Goal: Submit feedback/report problem: Submit feedback/report problem

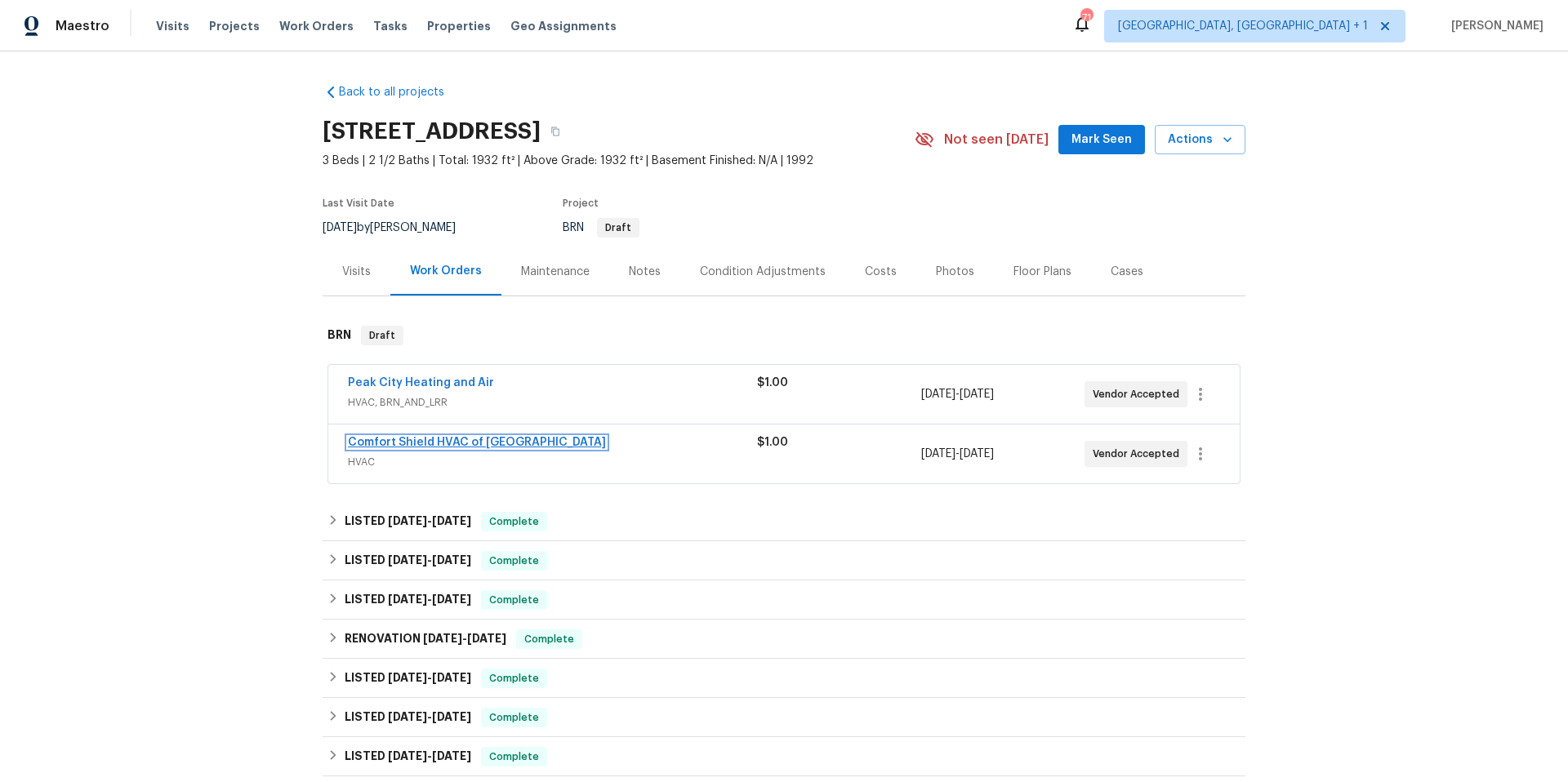
click at [465, 446] on link "Comfort Shield HVAC of [GEOGRAPHIC_DATA]" at bounding box center [476, 443] width 258 height 11
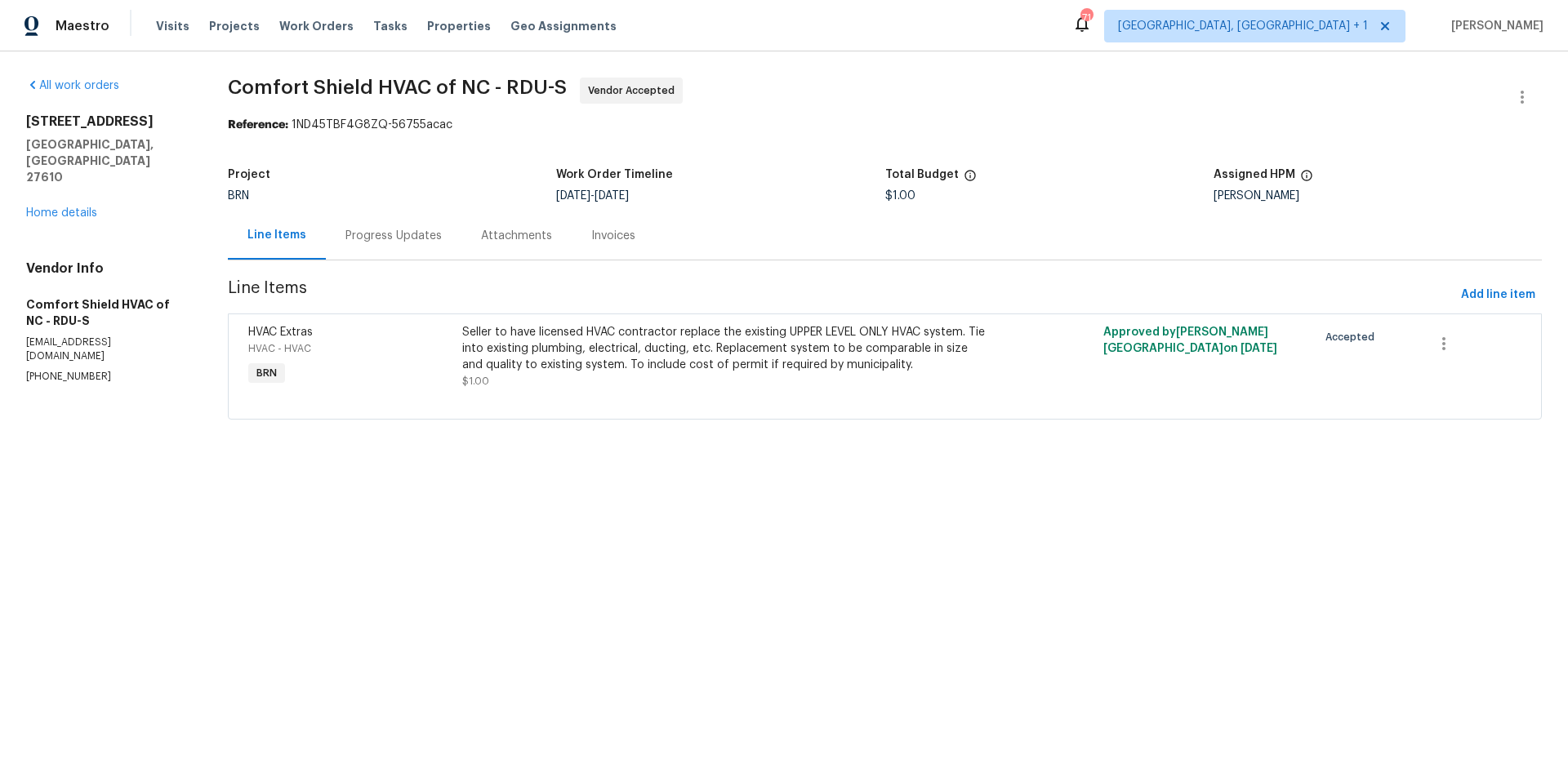
click at [417, 233] on div "Progress Updates" at bounding box center [394, 236] width 97 height 16
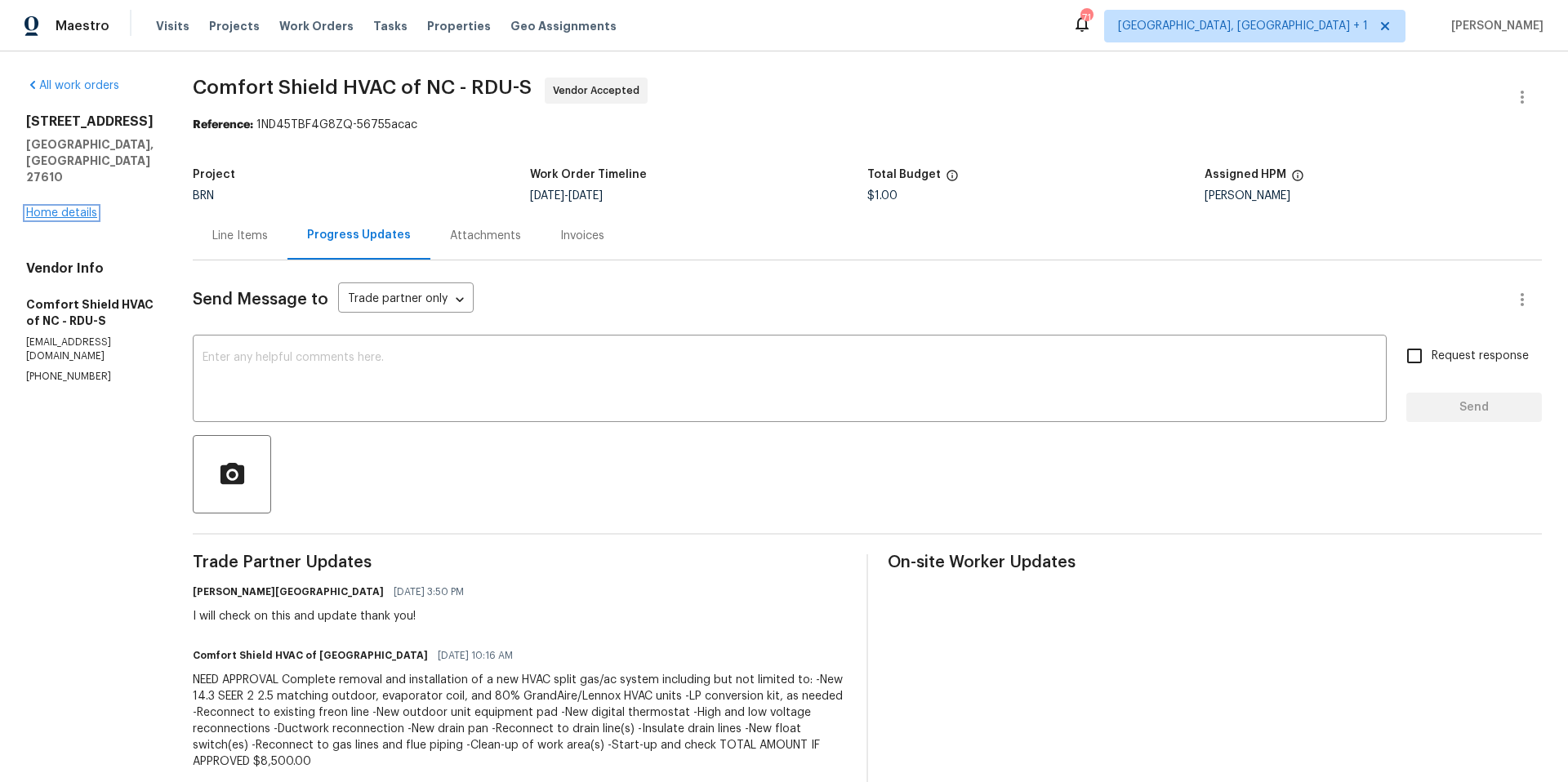
click at [79, 207] on link "Home details" at bounding box center [61, 213] width 71 height 11
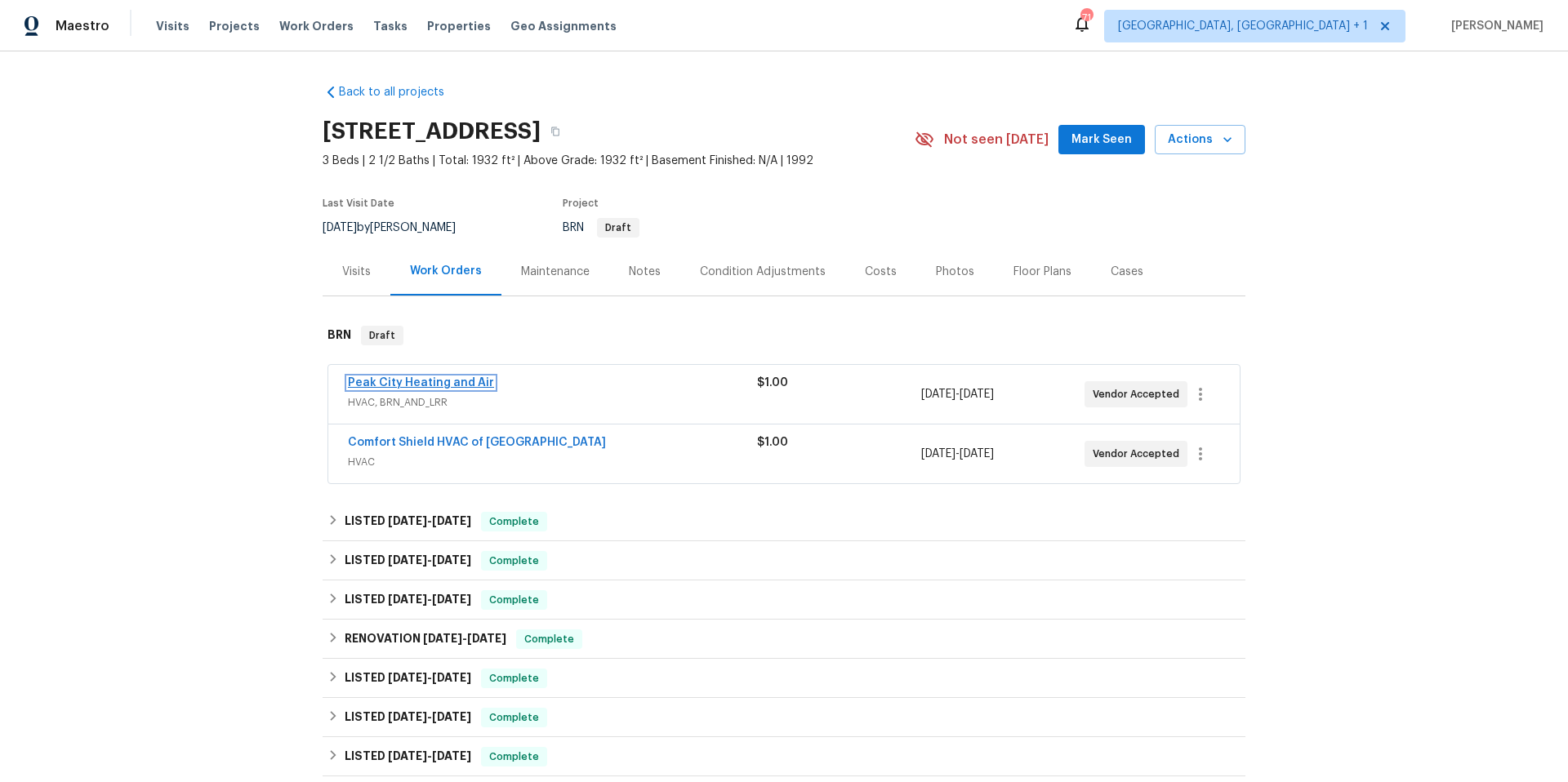
click at [425, 385] on link "Peak City Heating and Air" at bounding box center [421, 383] width 146 height 11
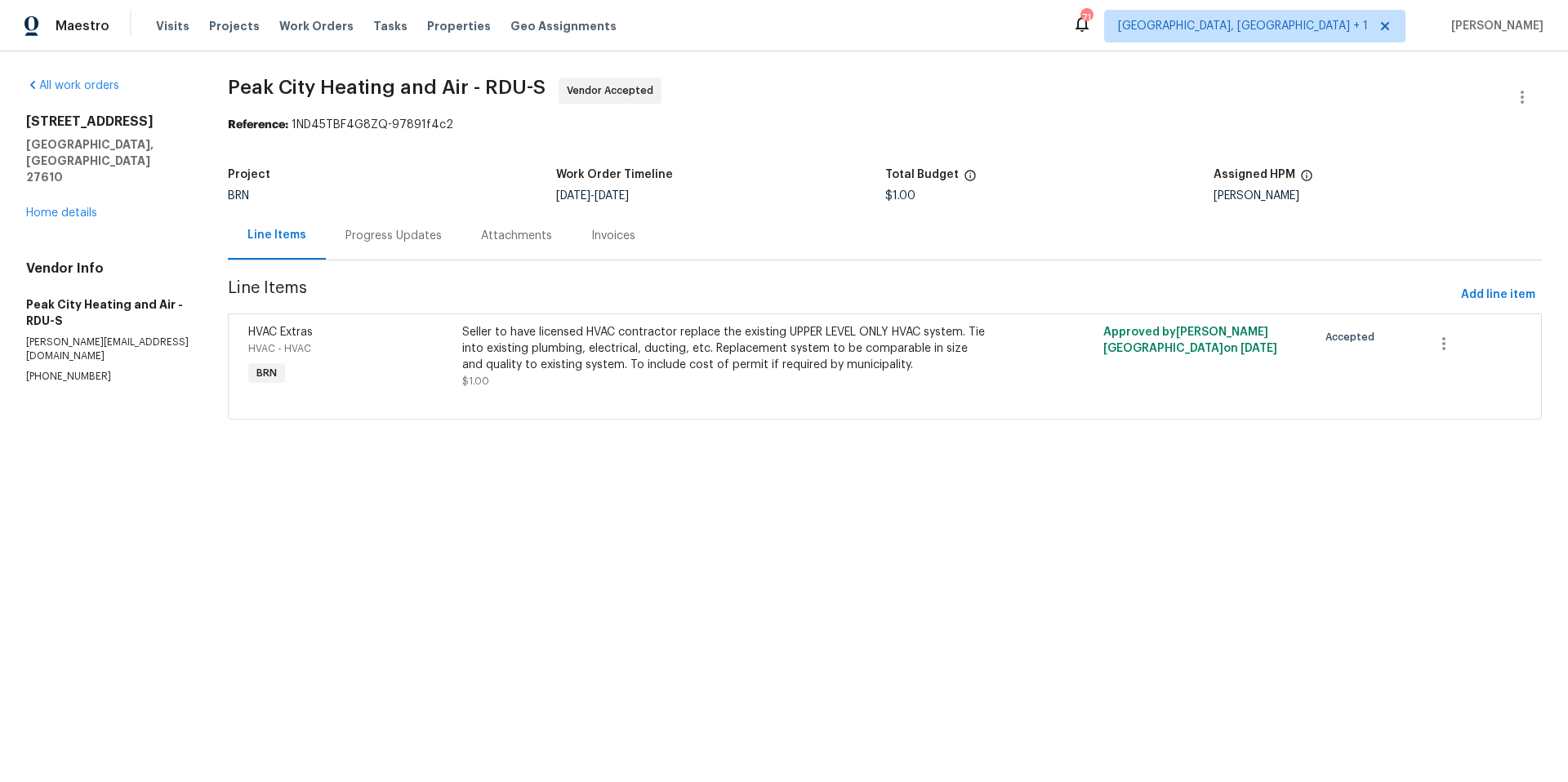
click at [399, 239] on div "Progress Updates" at bounding box center [394, 236] width 97 height 16
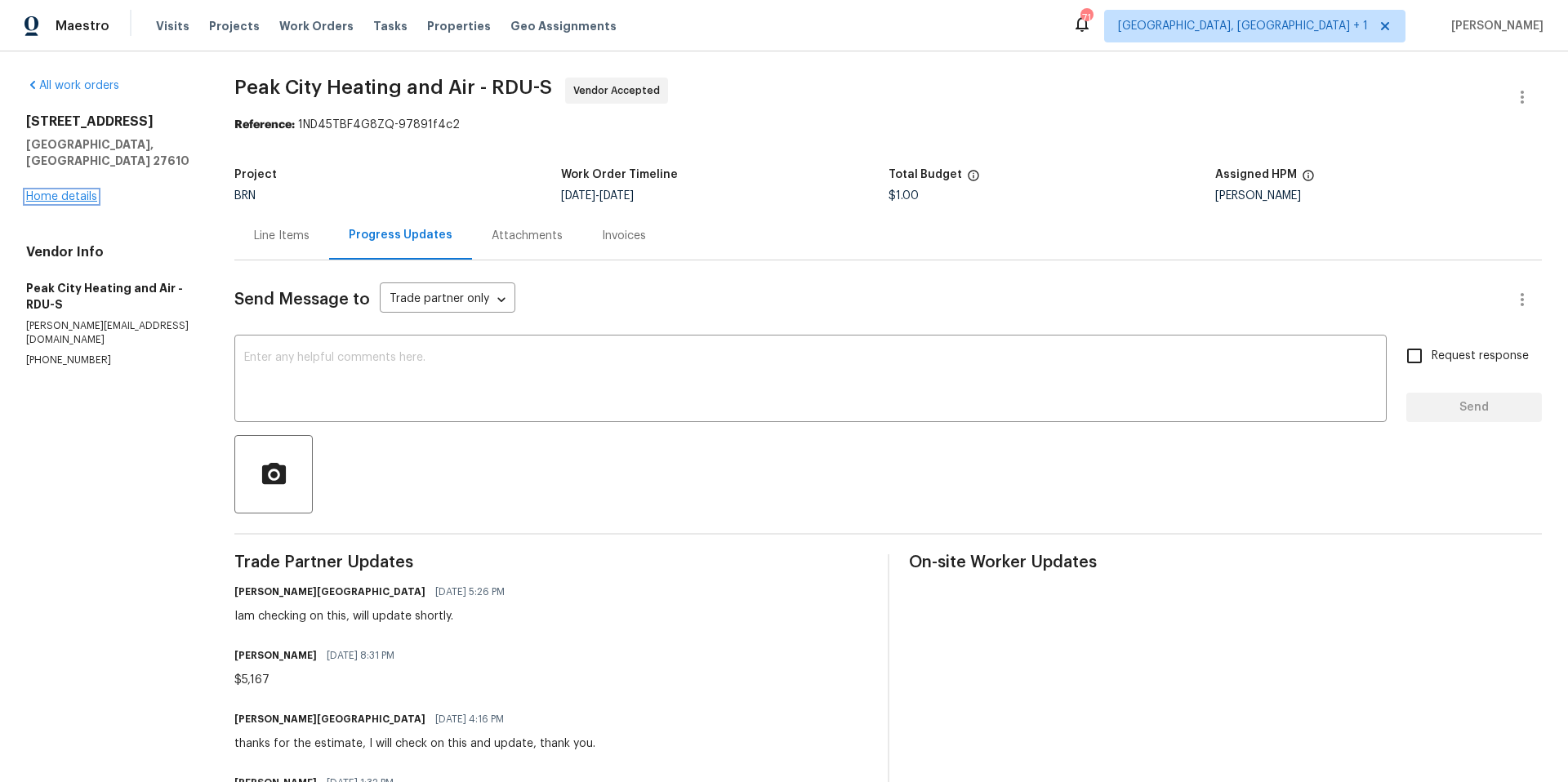
click at [69, 191] on link "Home details" at bounding box center [61, 197] width 71 height 11
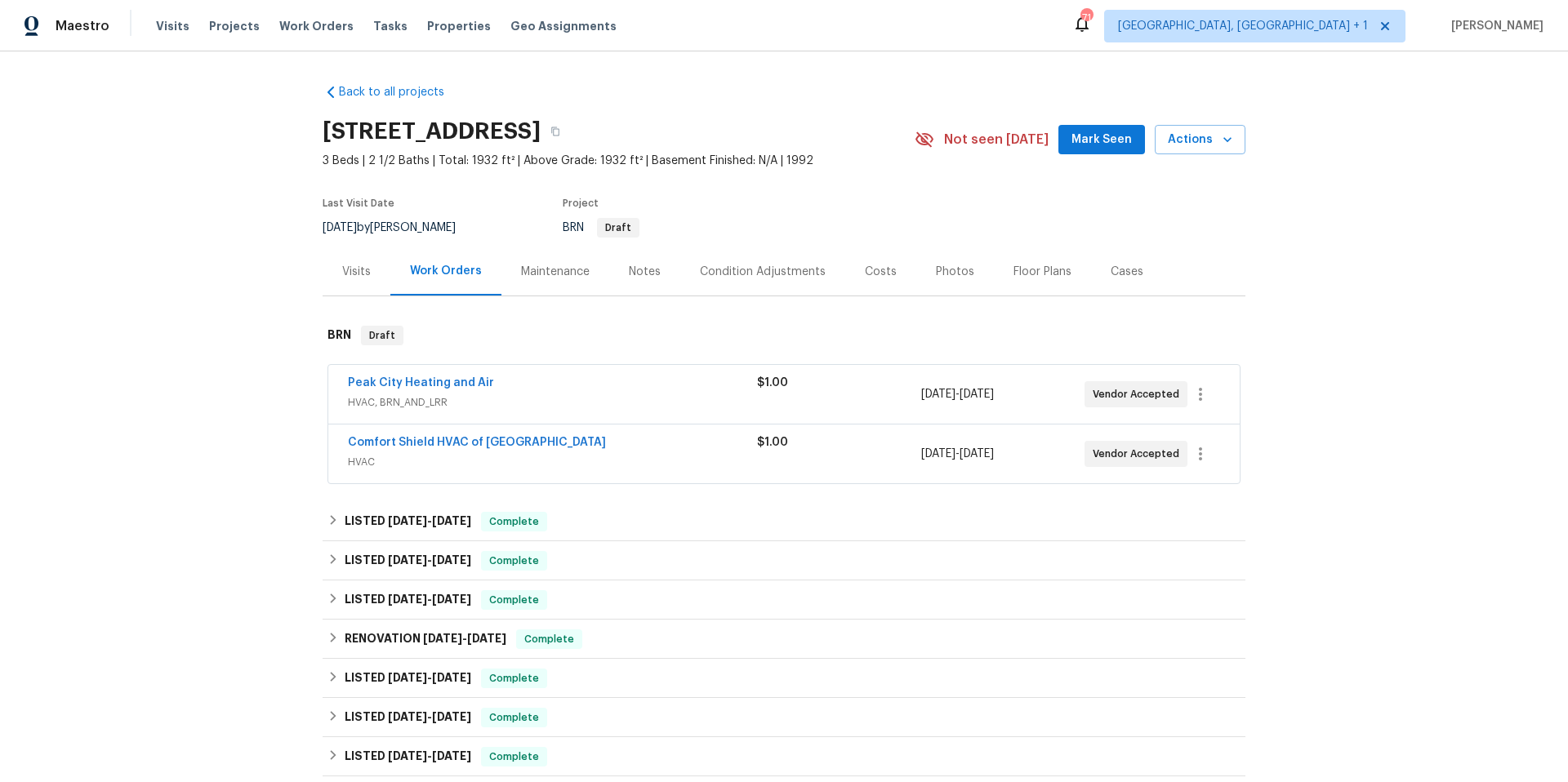
click at [1025, 267] on div "Floor Plans" at bounding box center [1042, 272] width 58 height 16
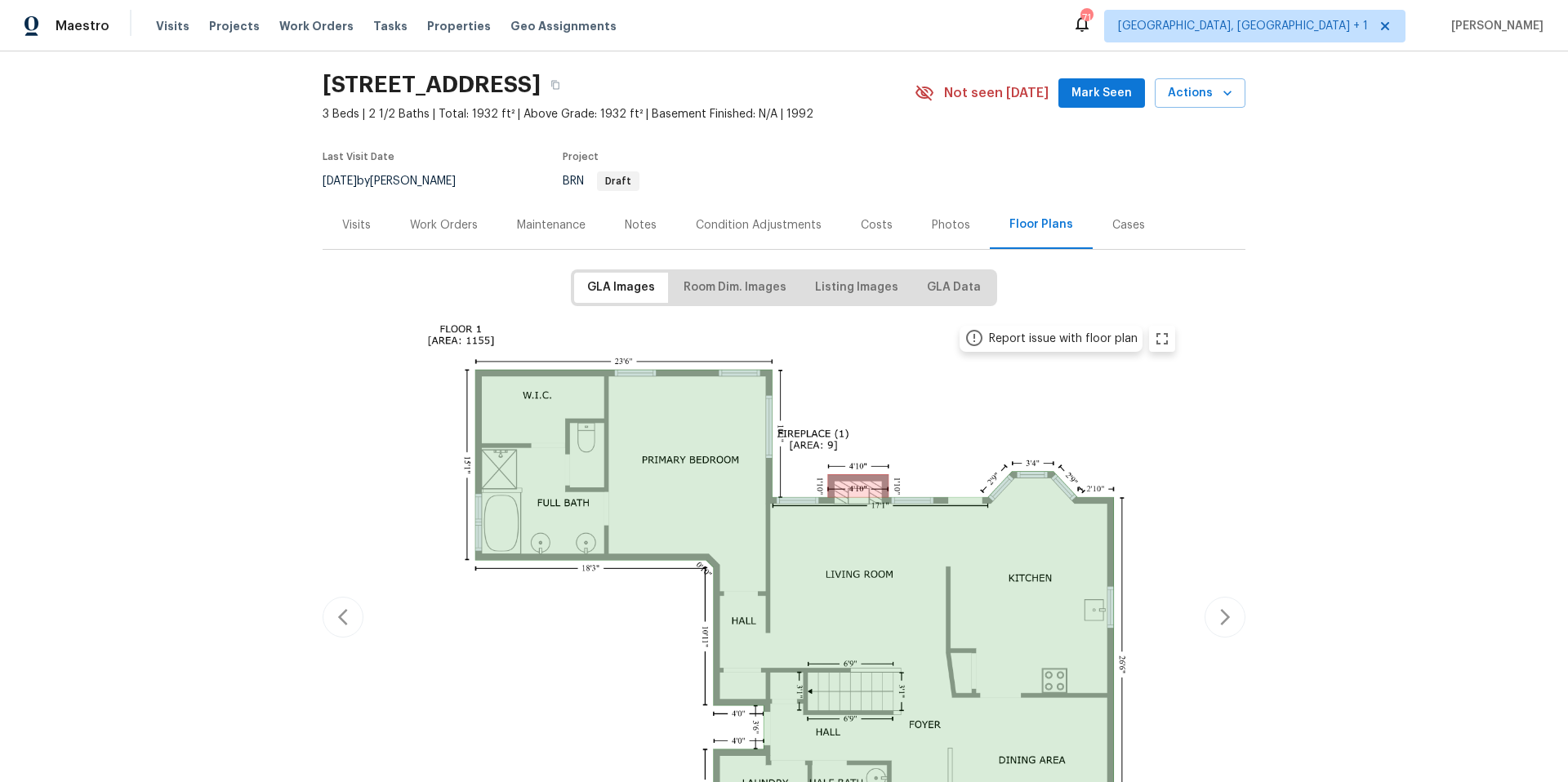
scroll to position [160, 0]
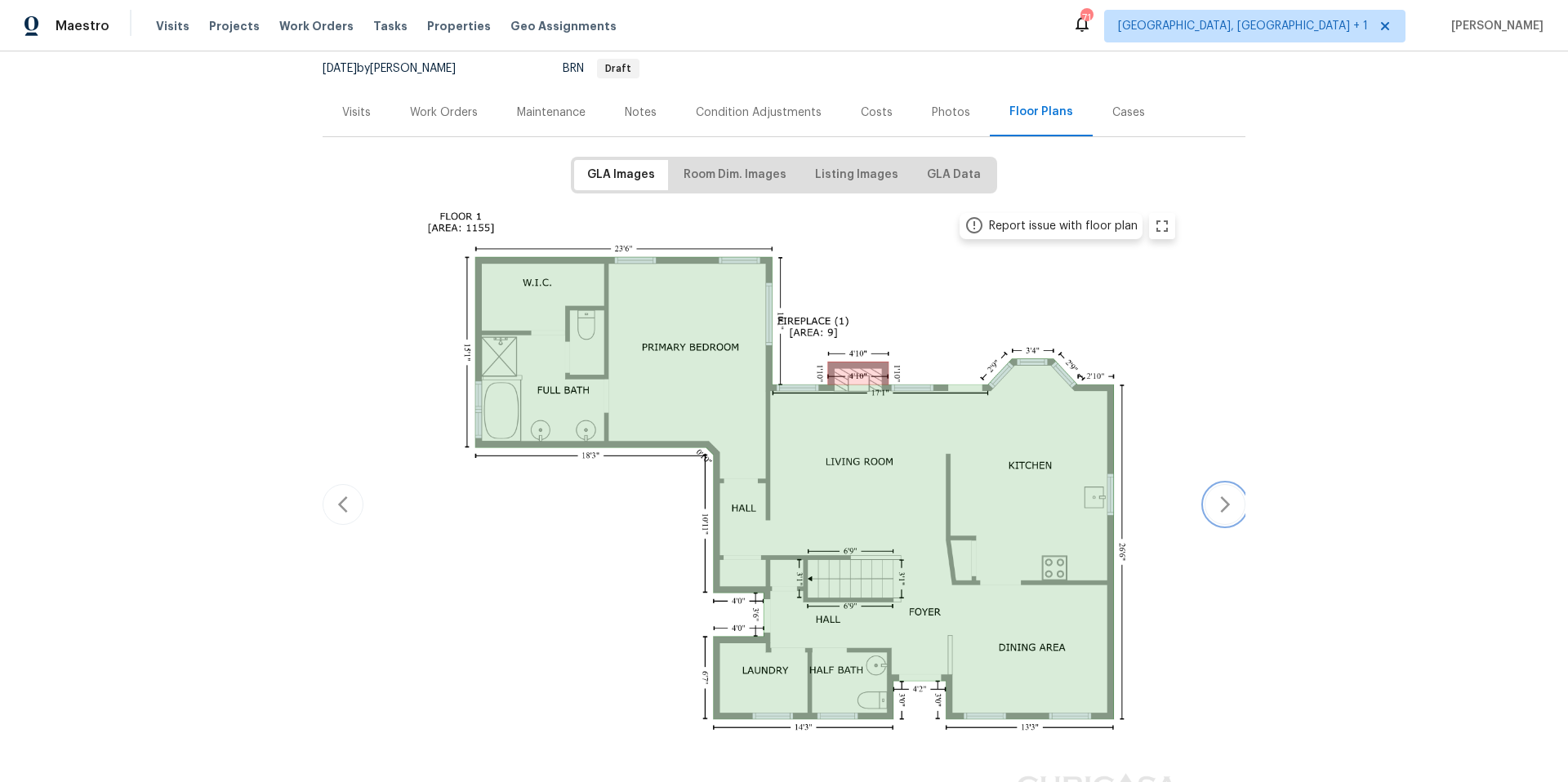
click at [1219, 512] on icon "button" at bounding box center [1225, 505] width 20 height 20
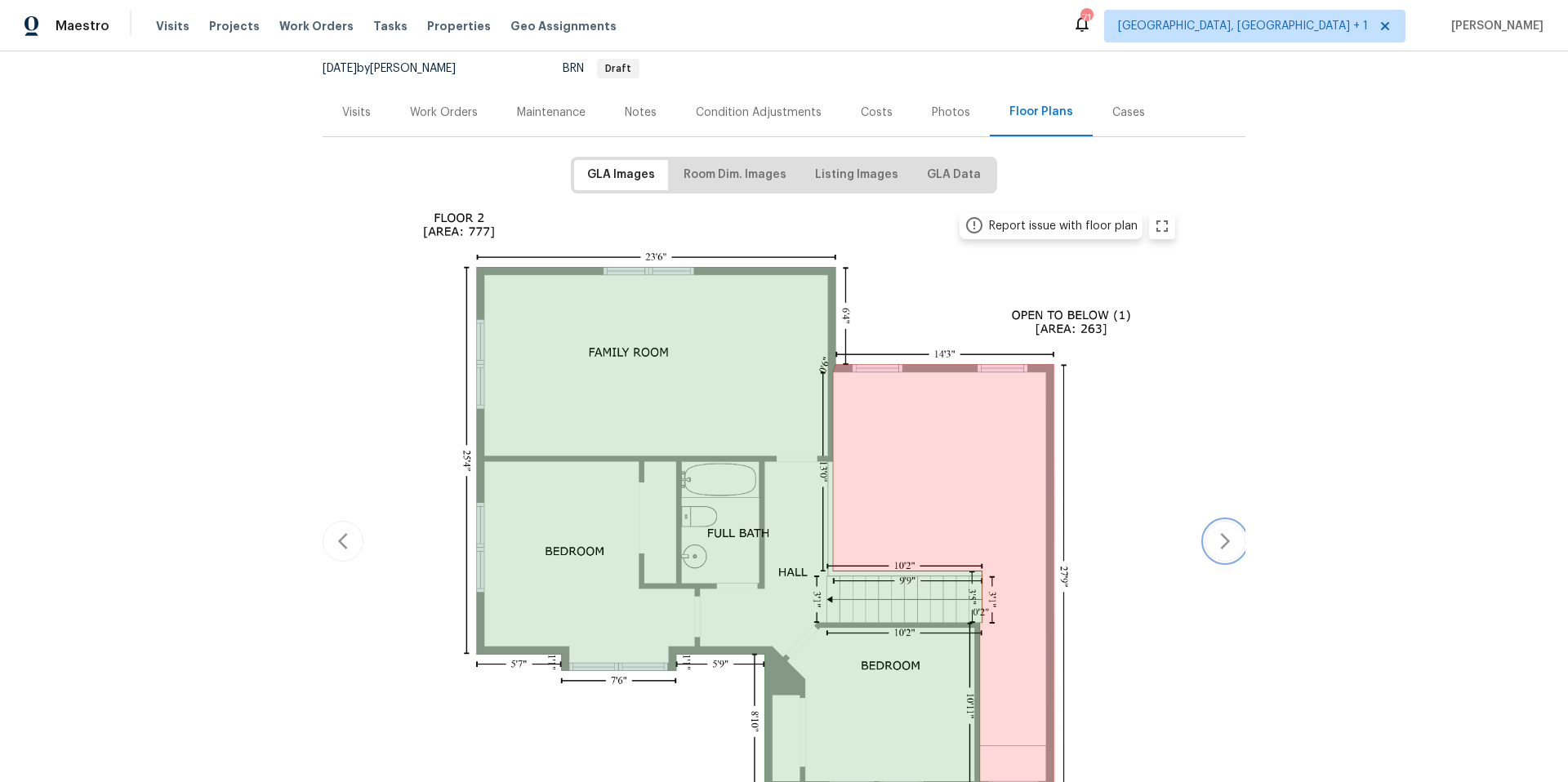
click at [1219, 541] on icon "button" at bounding box center [1225, 542] width 20 height 20
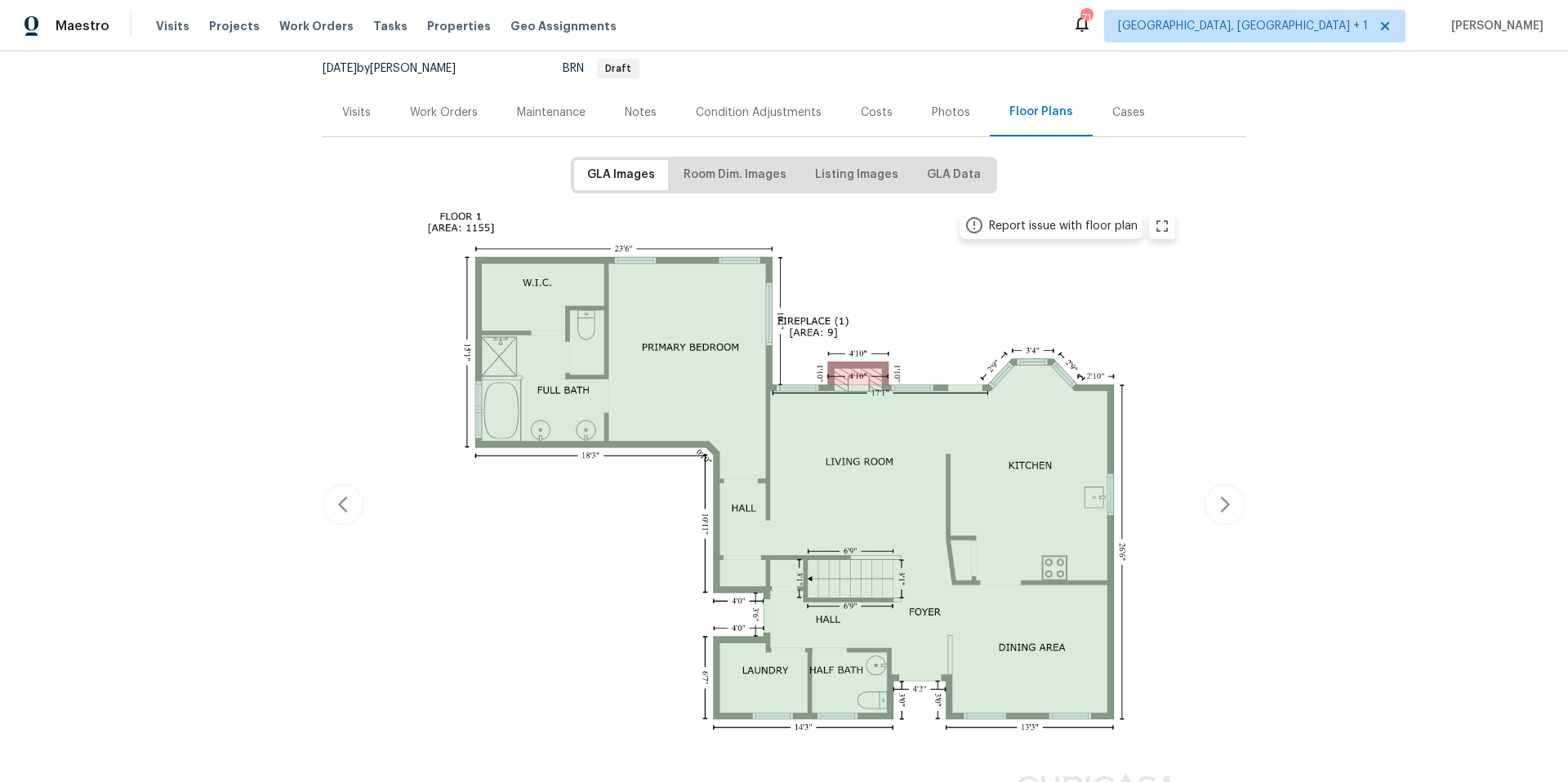
click at [1219, 541] on div "Report issue with floor plan Report issue with floor plan" at bounding box center [784, 505] width 923 height 604
click at [1222, 515] on button "button" at bounding box center [1225, 505] width 41 height 41
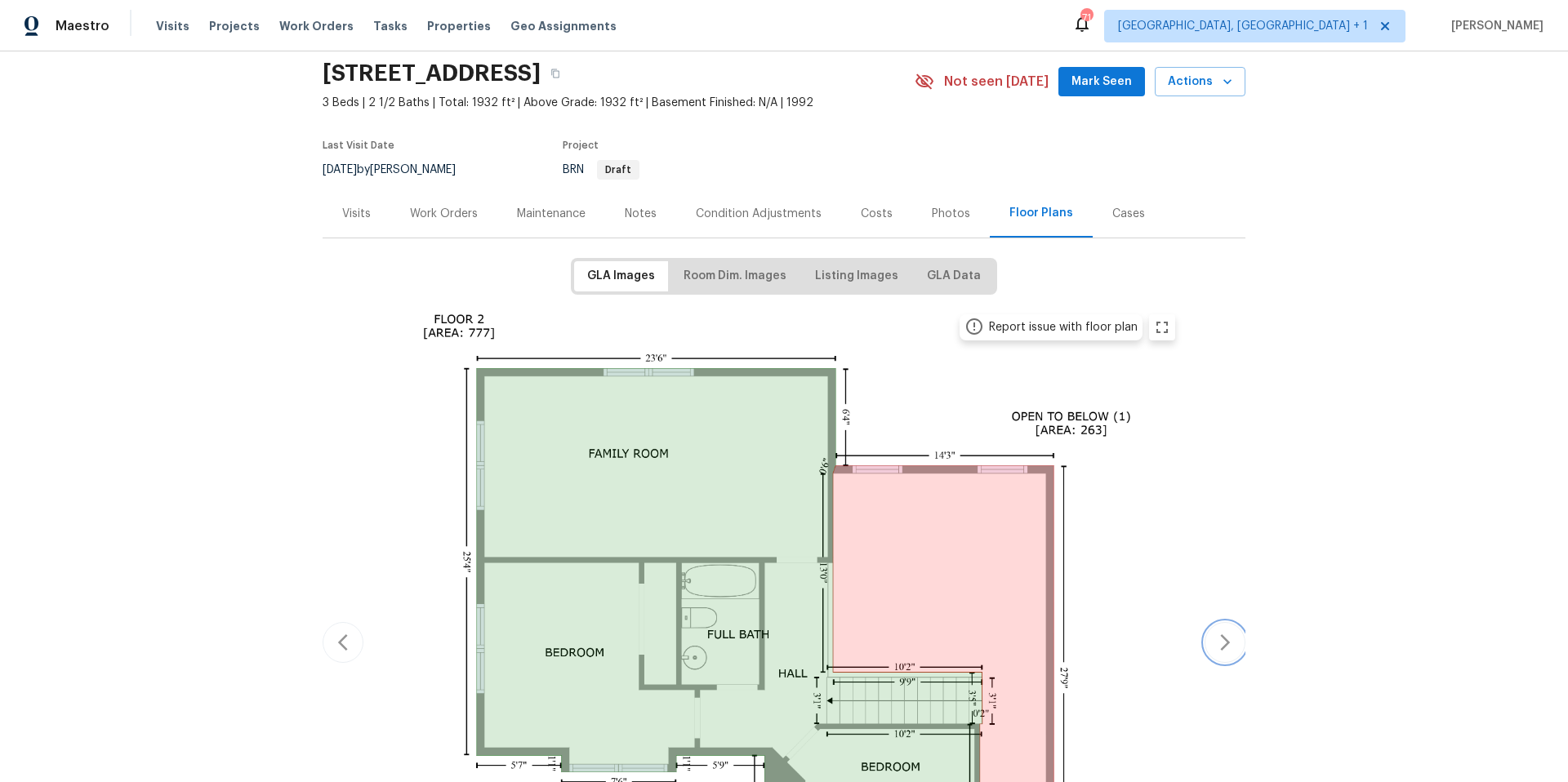
scroll to position [0, 0]
